Goal: Navigation & Orientation: Find specific page/section

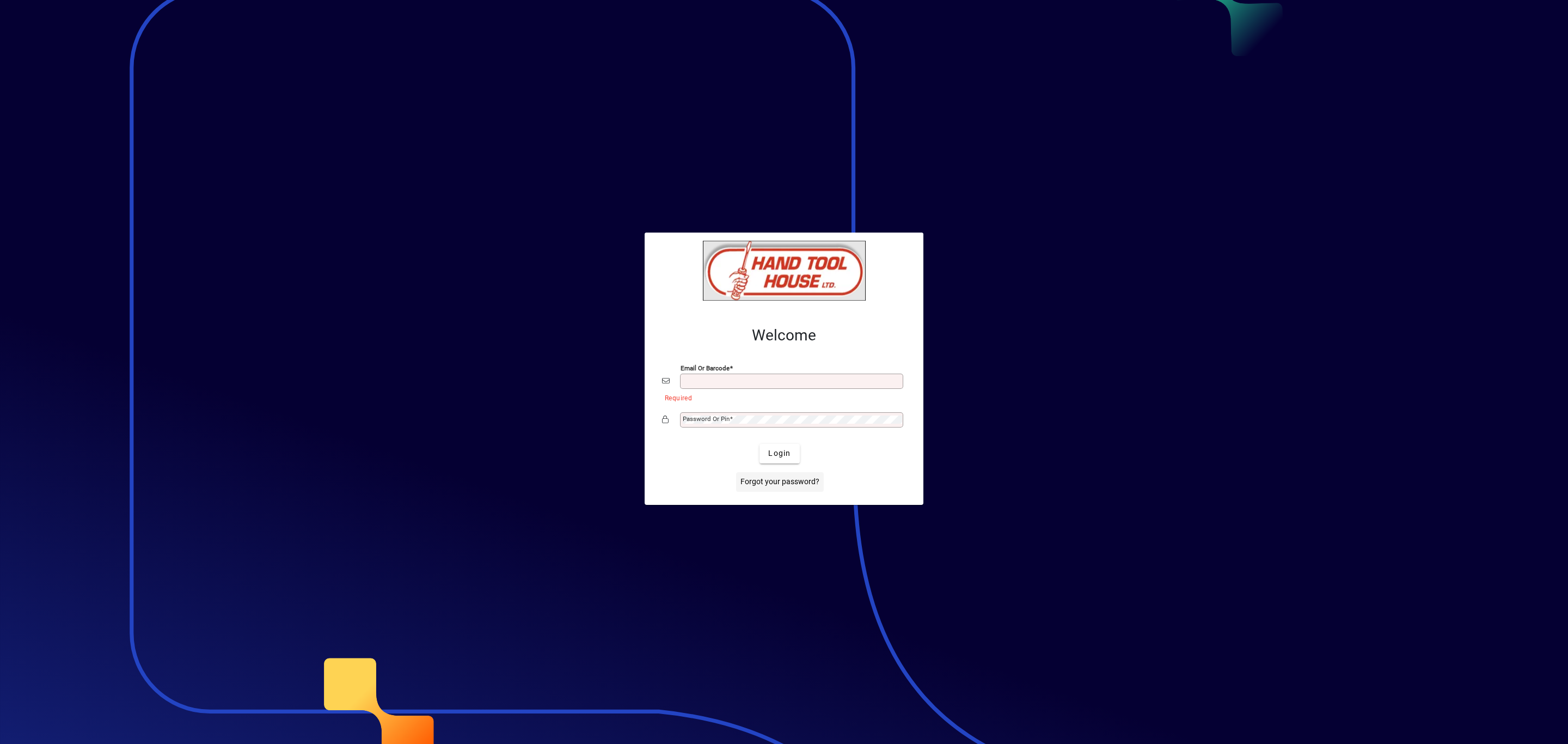
type input "**********"
click at [771, 446] on span "submit" at bounding box center [779, 453] width 40 height 26
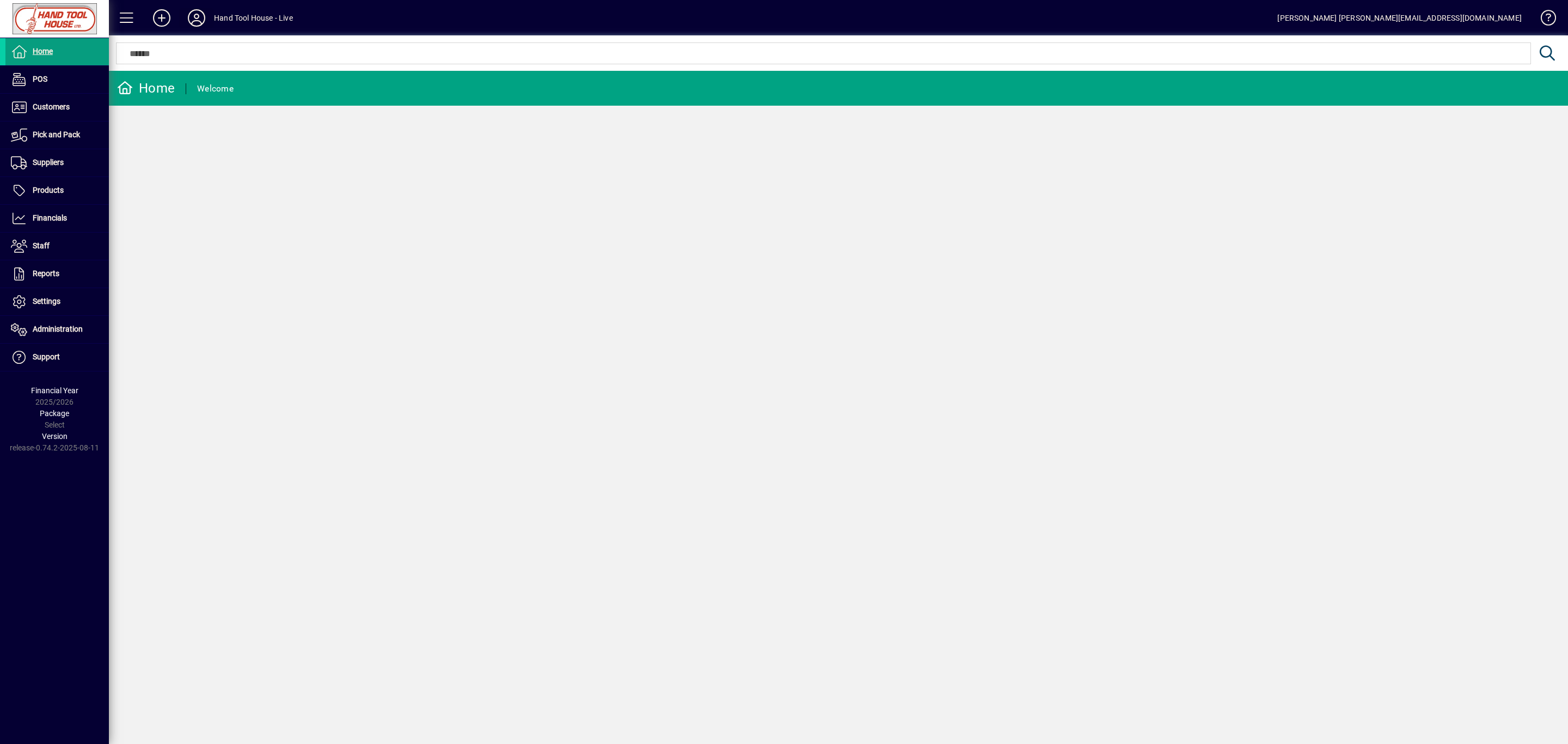
click at [212, 13] on span at bounding box center [197, 17] width 34 height 26
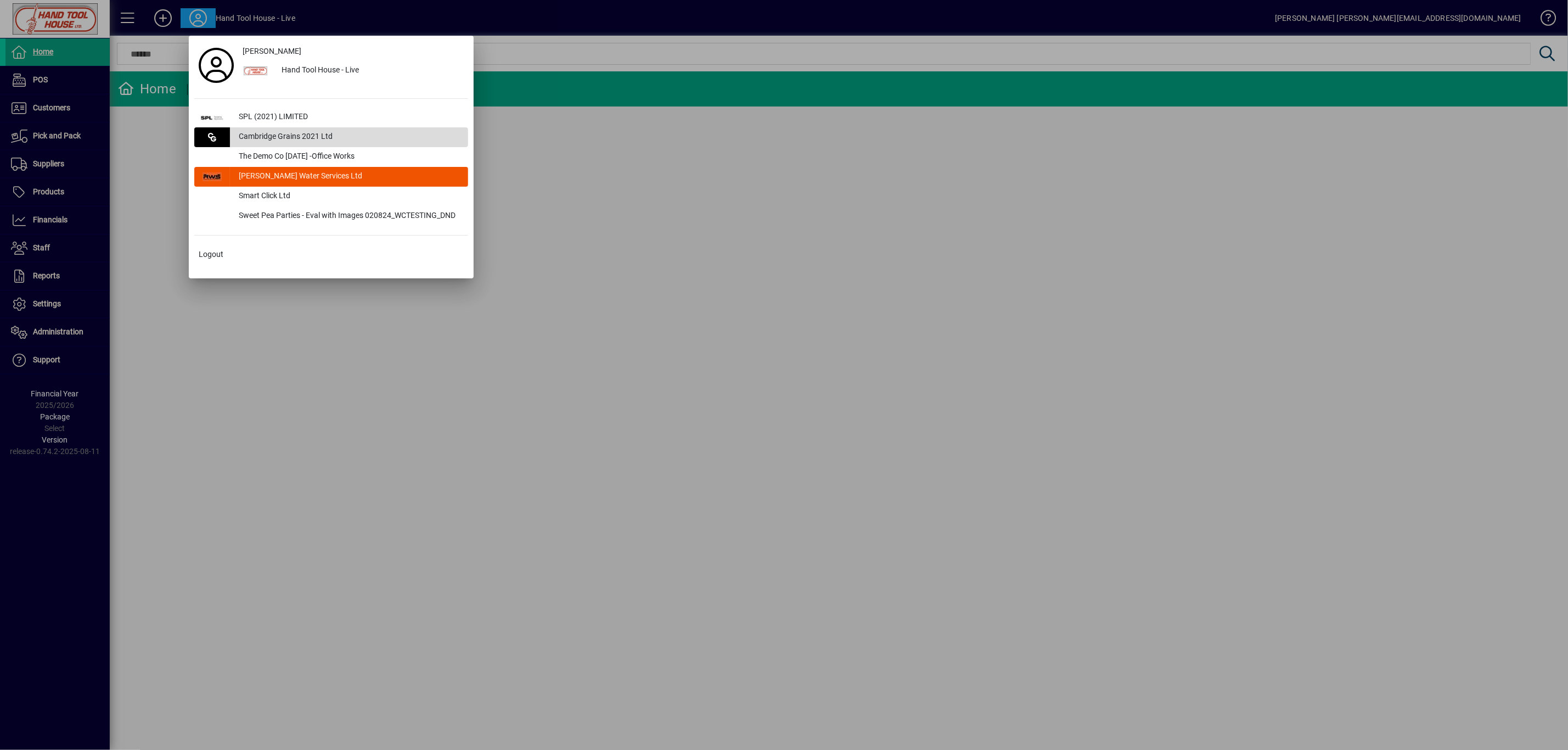
click at [258, 140] on div "Cambridge Grains 2021 Ltd" at bounding box center [349, 137] width 238 height 20
